Goal: Understand process/instructions: Learn how to perform a task or action

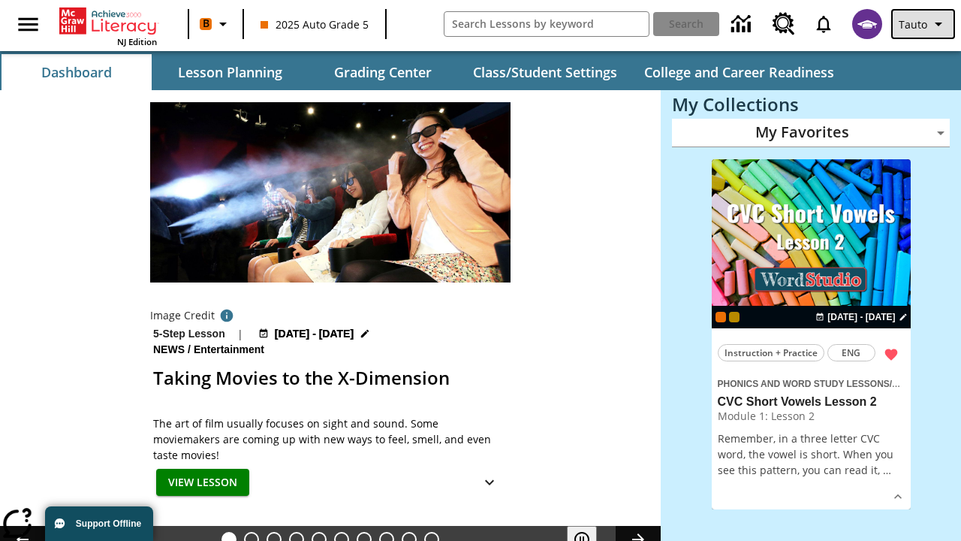
click at [924, 24] on span "Tauto" at bounding box center [913, 25] width 29 height 16
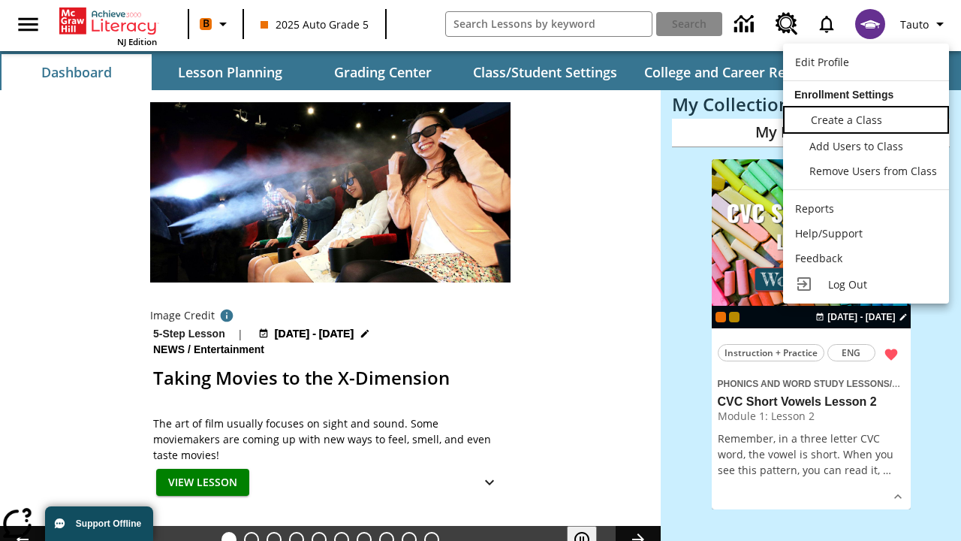
click at [866, 118] on span "Create a Class" at bounding box center [846, 120] width 71 height 14
click at [866, 146] on span "Add Users to Class" at bounding box center [858, 144] width 94 height 14
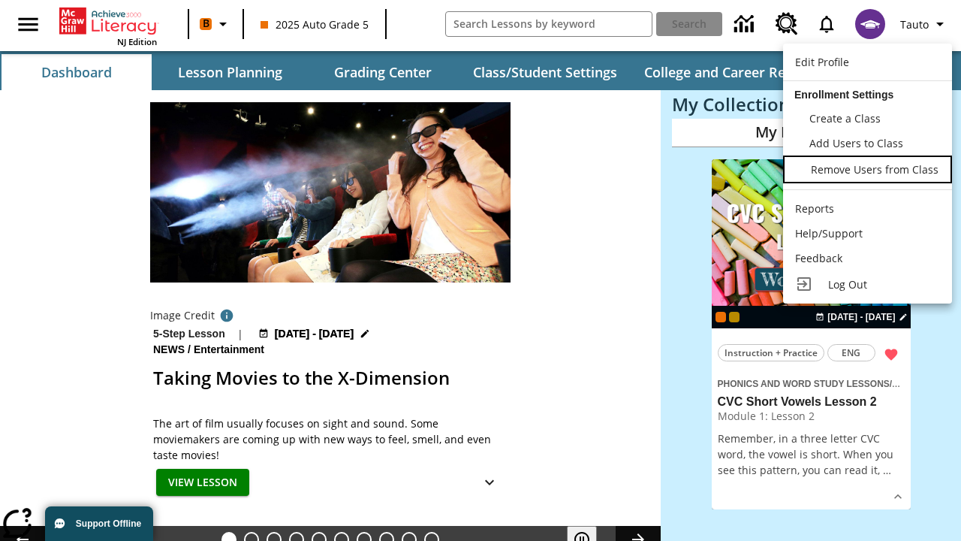
click at [866, 170] on span "Remove Users from Class" at bounding box center [875, 169] width 128 height 14
